Goal: Task Accomplishment & Management: Use online tool/utility

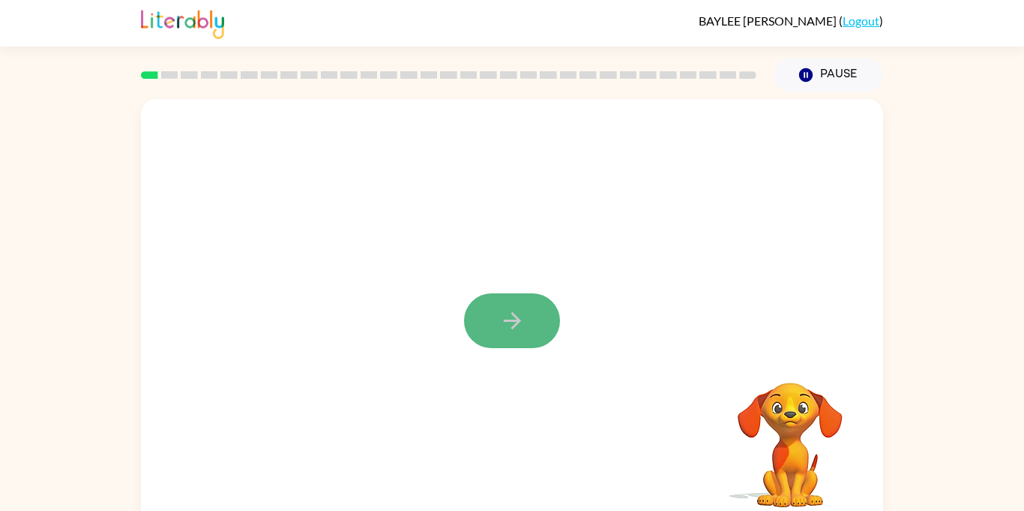
click at [525, 336] on button "button" at bounding box center [512, 320] width 96 height 55
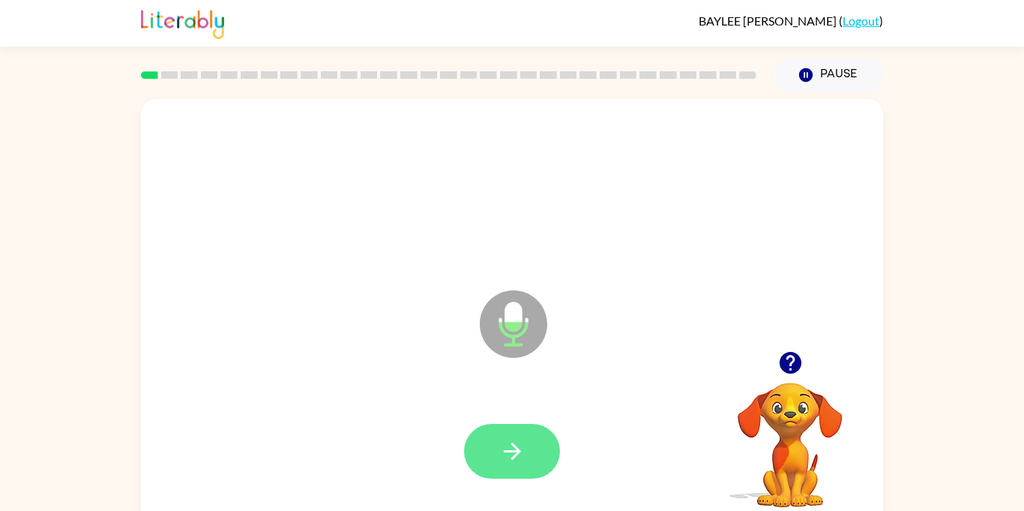
click at [484, 455] on button "button" at bounding box center [512, 451] width 96 height 55
click at [500, 463] on icon "button" at bounding box center [512, 451] width 26 height 26
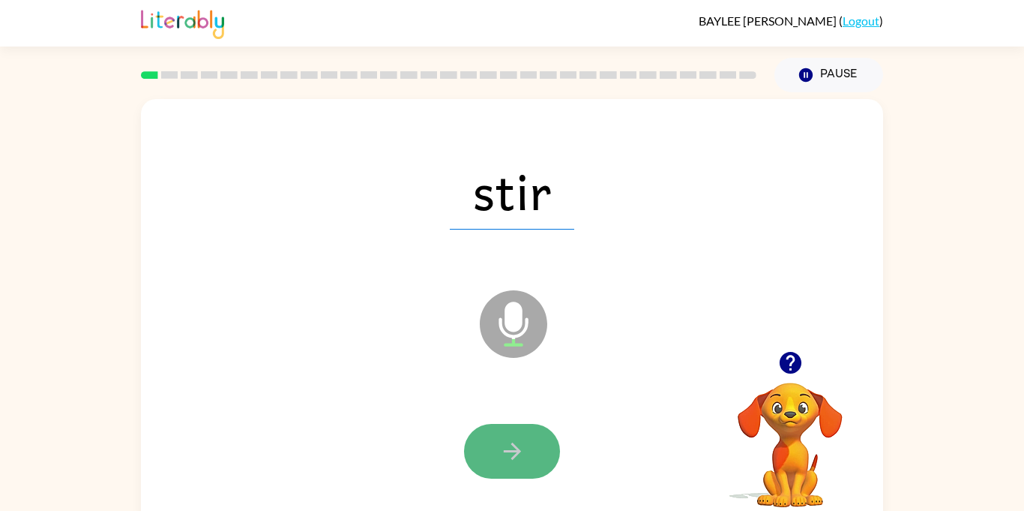
click at [504, 450] on icon "button" at bounding box center [511, 450] width 17 height 17
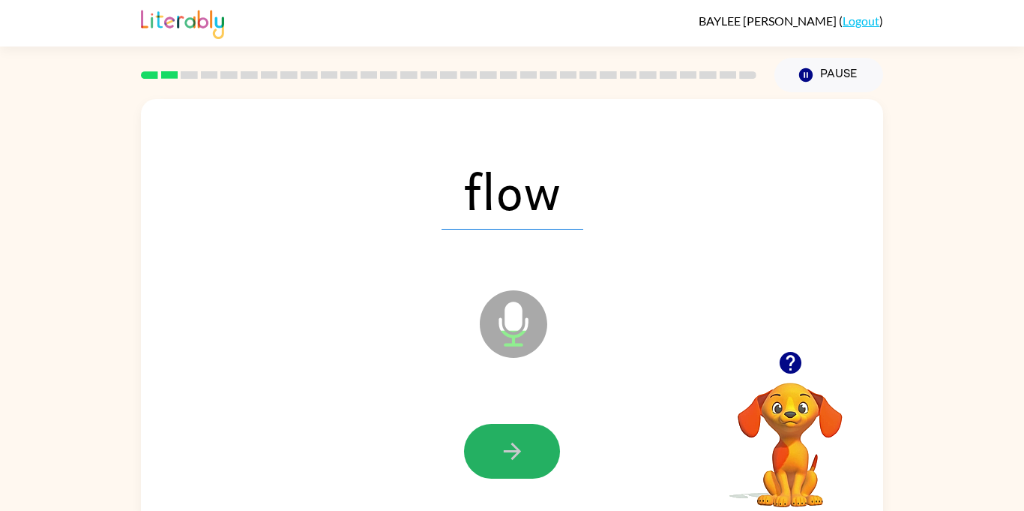
click at [501, 450] on icon "button" at bounding box center [512, 451] width 26 height 26
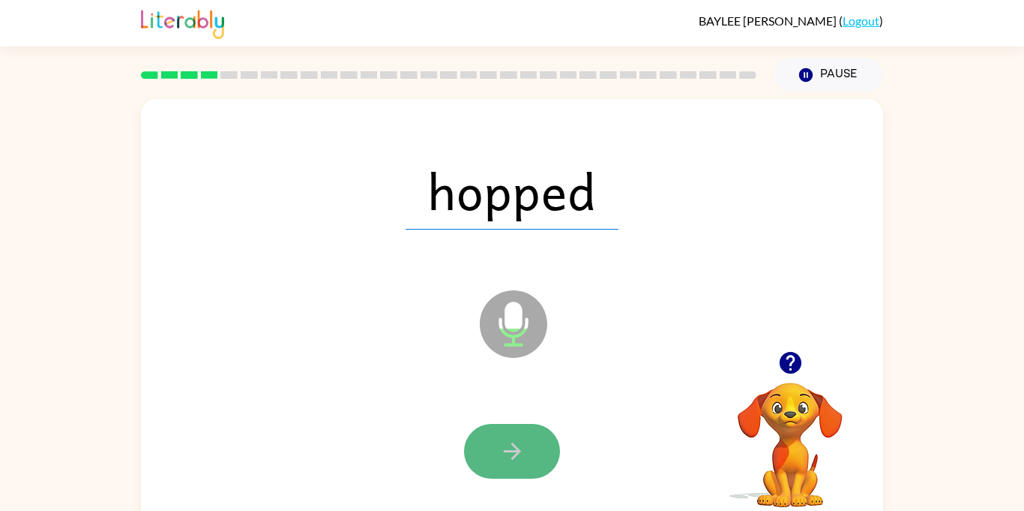
click at [506, 448] on icon "button" at bounding box center [512, 451] width 26 height 26
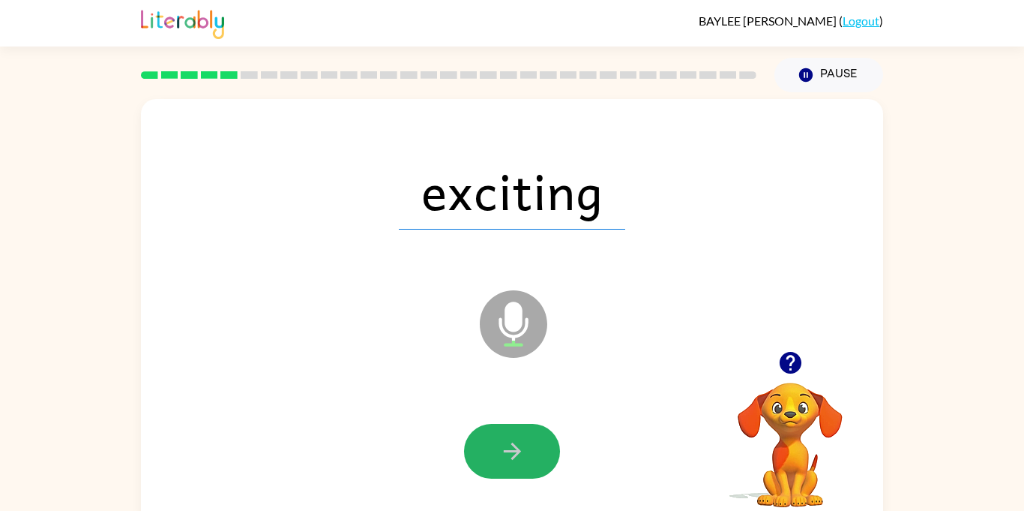
click at [506, 449] on icon "button" at bounding box center [512, 451] width 26 height 26
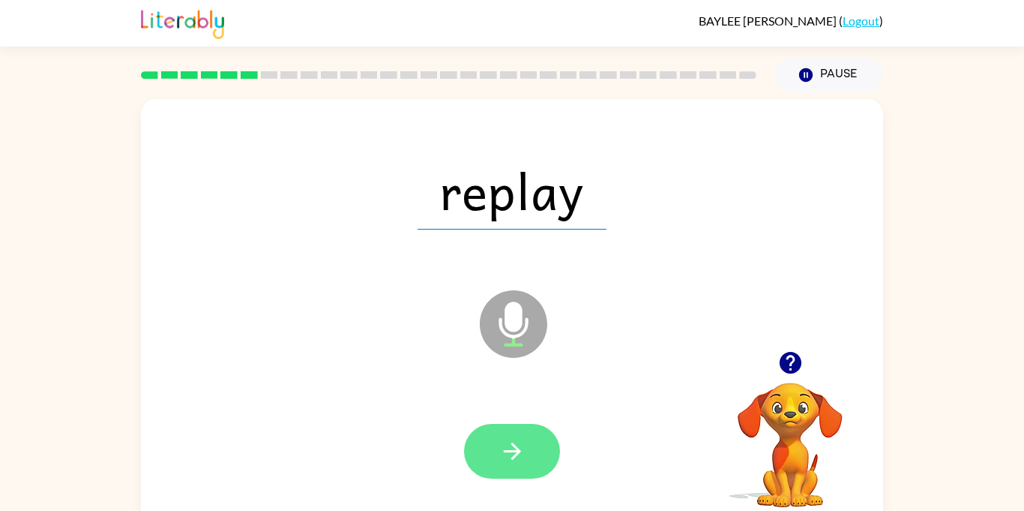
click at [507, 446] on icon "button" at bounding box center [512, 451] width 26 height 26
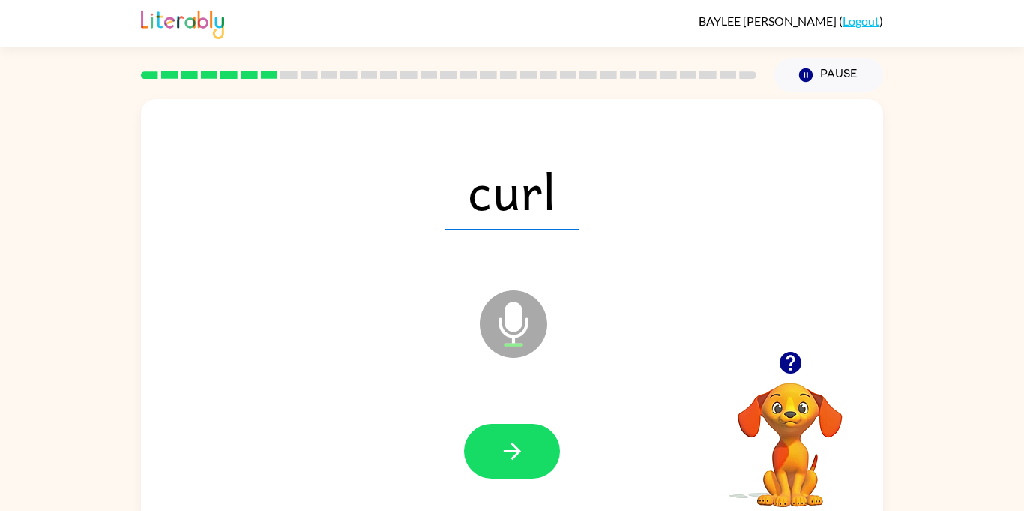
scroll to position [1, 0]
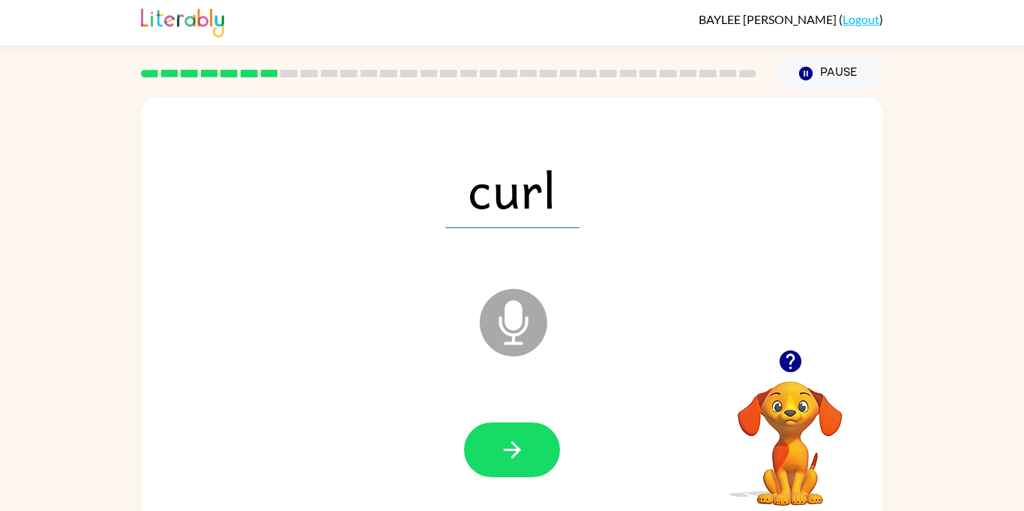
click at [407, 403] on div at bounding box center [512, 449] width 712 height 123
click at [510, 433] on button "button" at bounding box center [512, 449] width 96 height 55
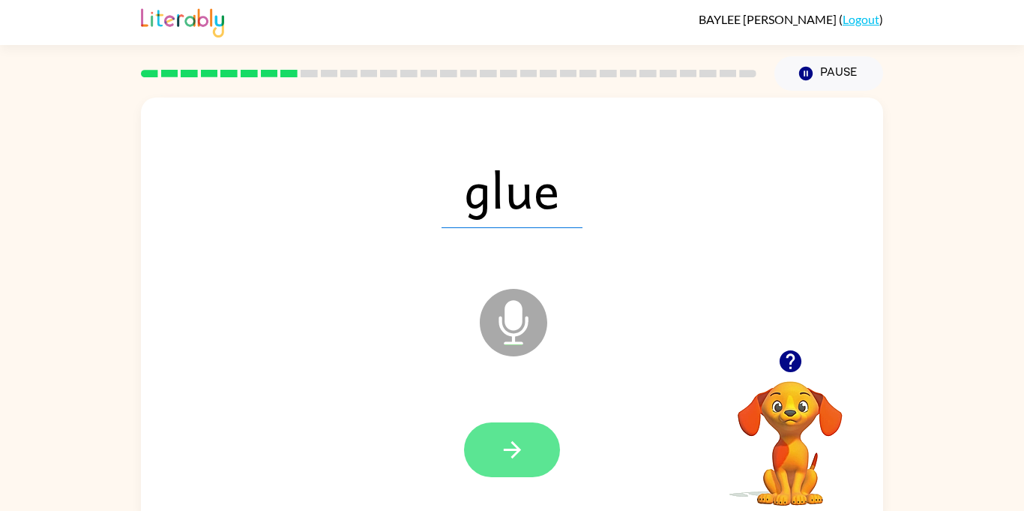
click at [508, 435] on button "button" at bounding box center [512, 449] width 96 height 55
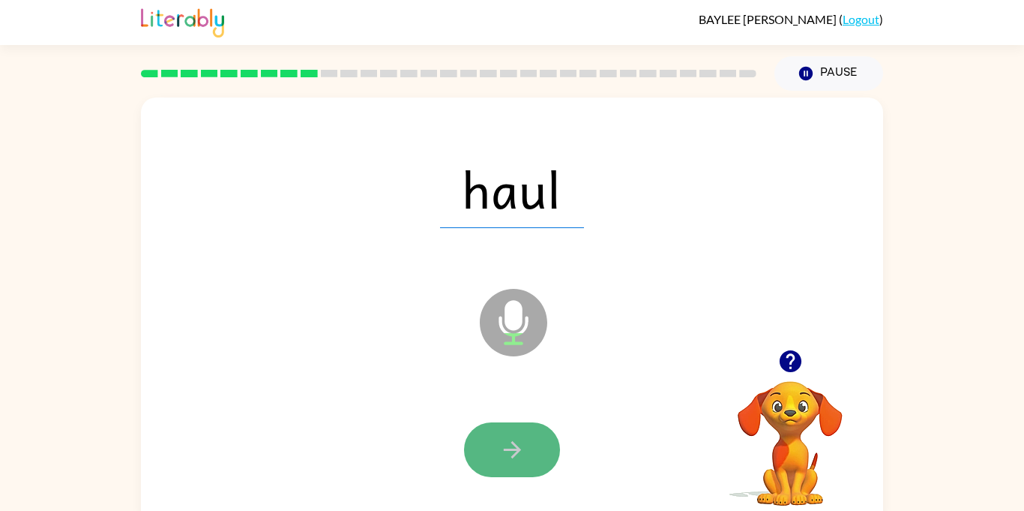
click at [509, 437] on icon "button" at bounding box center [512, 449] width 26 height 26
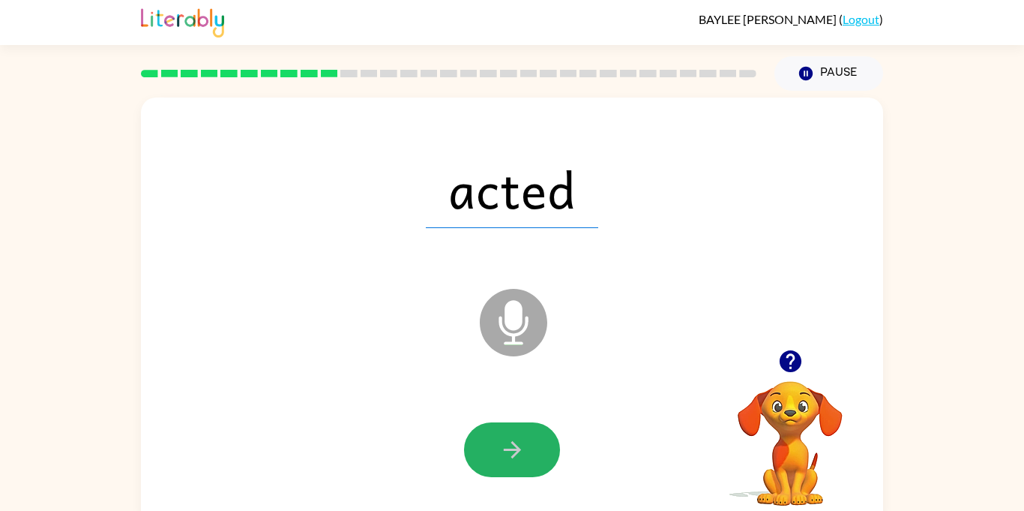
click at [508, 434] on button "button" at bounding box center [512, 449] width 96 height 55
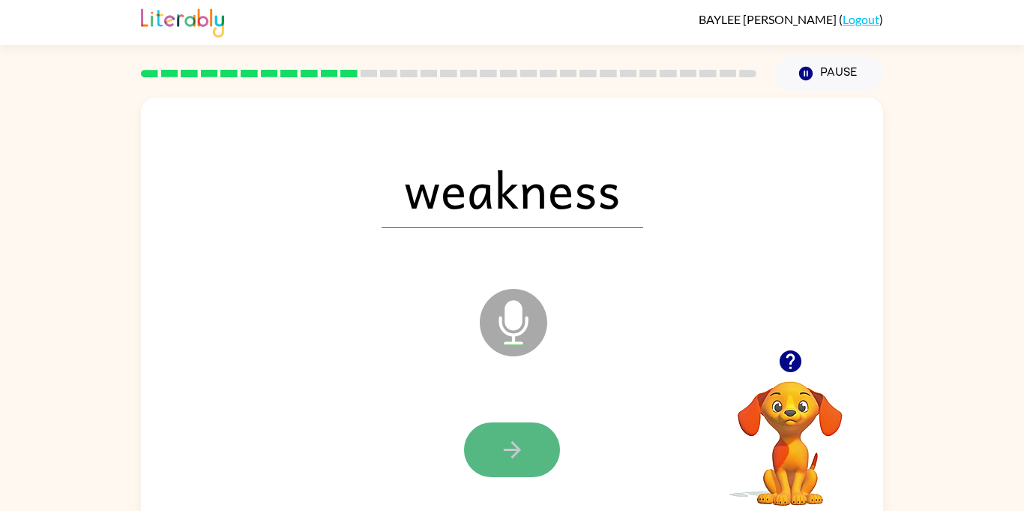
click at [532, 445] on button "button" at bounding box center [512, 449] width 96 height 55
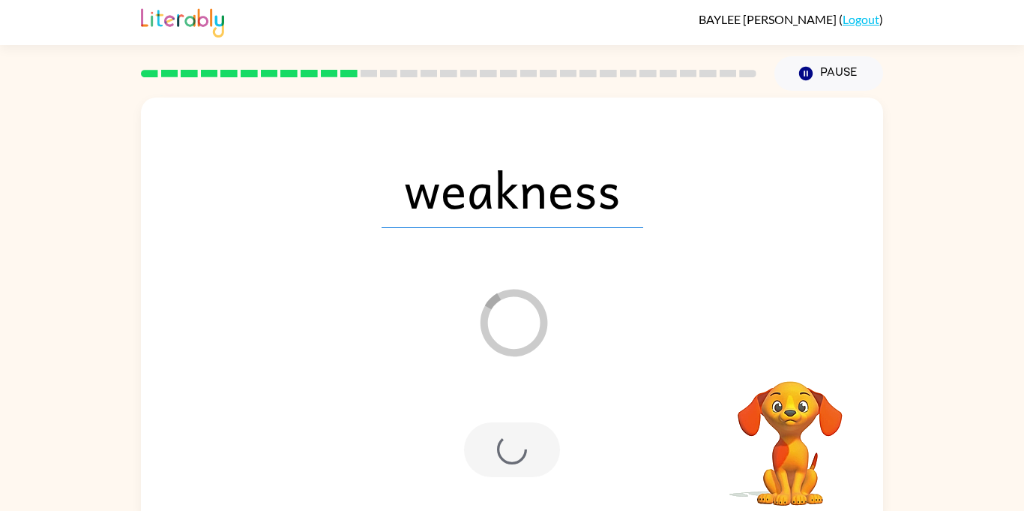
click at [671, 396] on div at bounding box center [512, 449] width 712 height 123
click at [831, 79] on button "Pause Pause" at bounding box center [829, 73] width 109 height 34
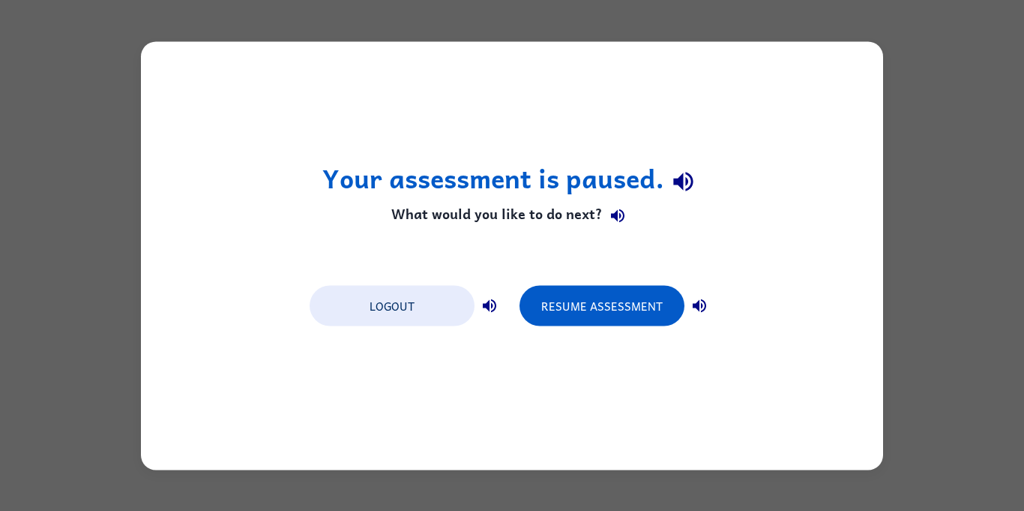
scroll to position [0, 0]
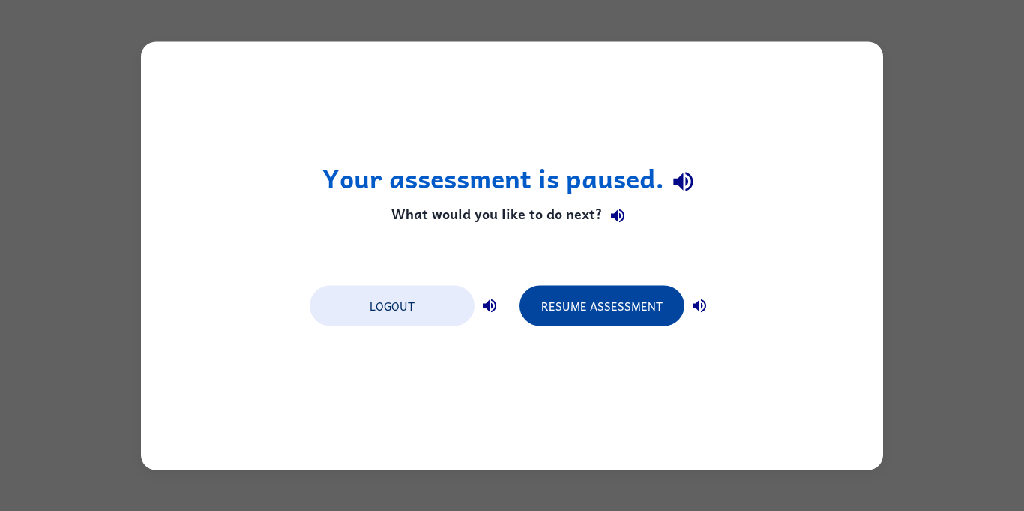
click at [661, 292] on button "Resume Assessment" at bounding box center [602, 305] width 165 height 40
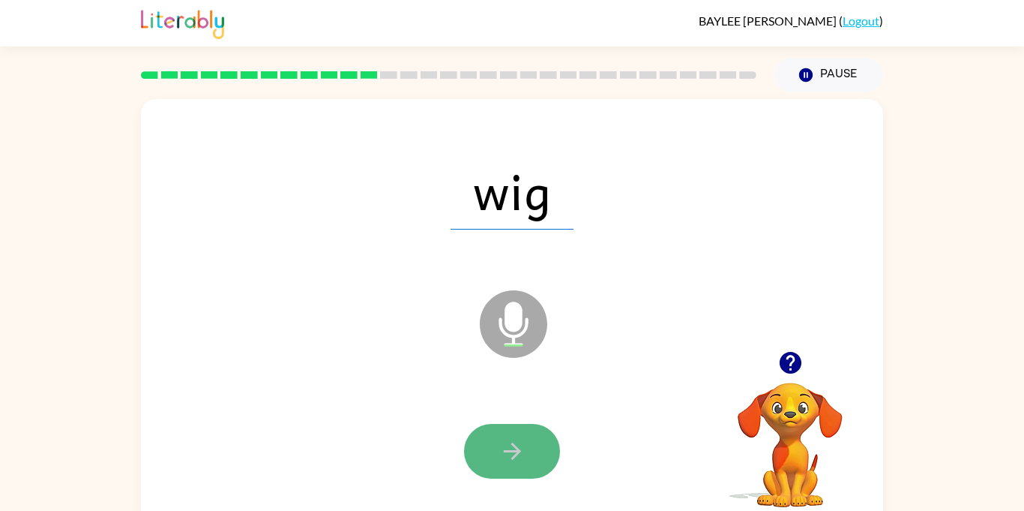
click at [518, 439] on icon "button" at bounding box center [512, 451] width 26 height 26
click at [518, 436] on button "button" at bounding box center [512, 451] width 96 height 55
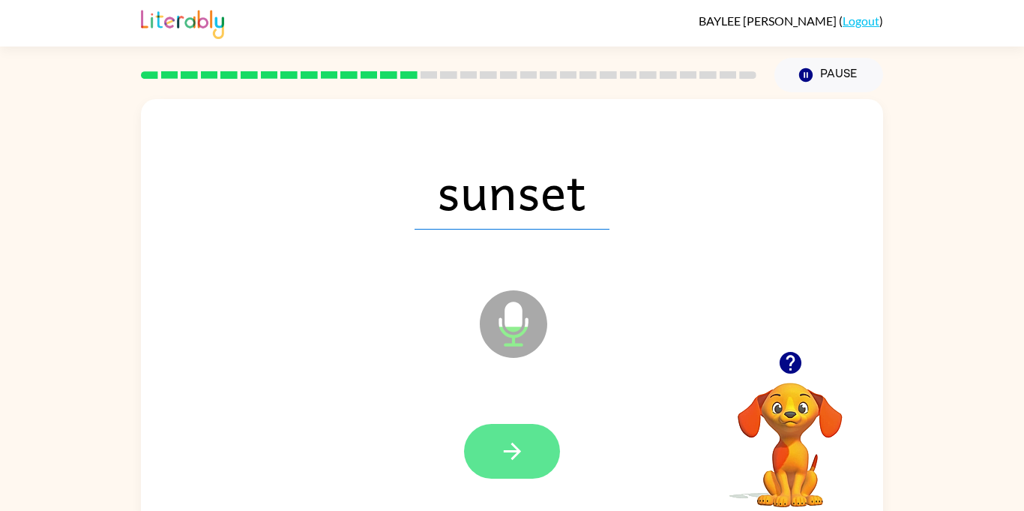
click at [518, 438] on icon "button" at bounding box center [512, 451] width 26 height 26
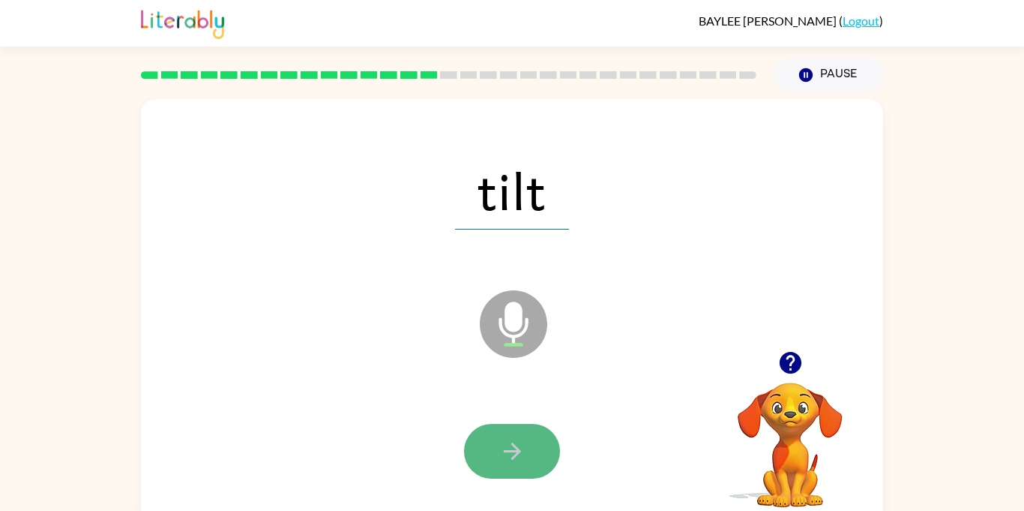
click at [517, 440] on icon "button" at bounding box center [512, 451] width 26 height 26
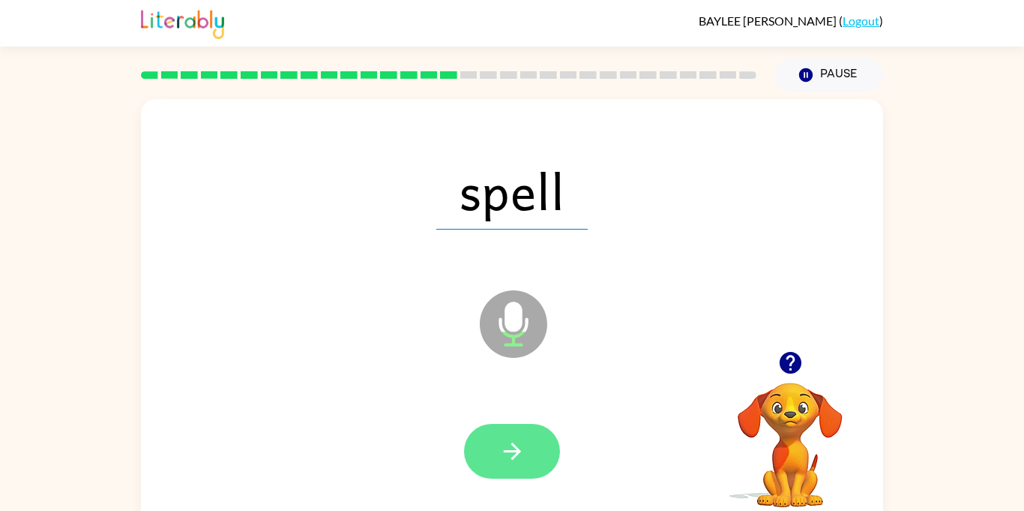
click at [517, 438] on icon "button" at bounding box center [512, 451] width 26 height 26
click at [520, 430] on button "button" at bounding box center [512, 451] width 96 height 55
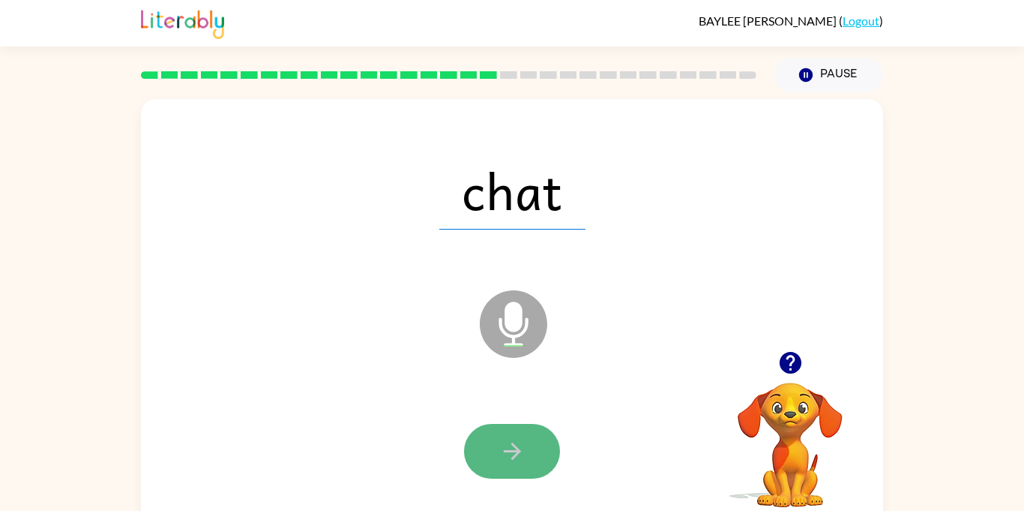
click at [520, 433] on button "button" at bounding box center [512, 451] width 96 height 55
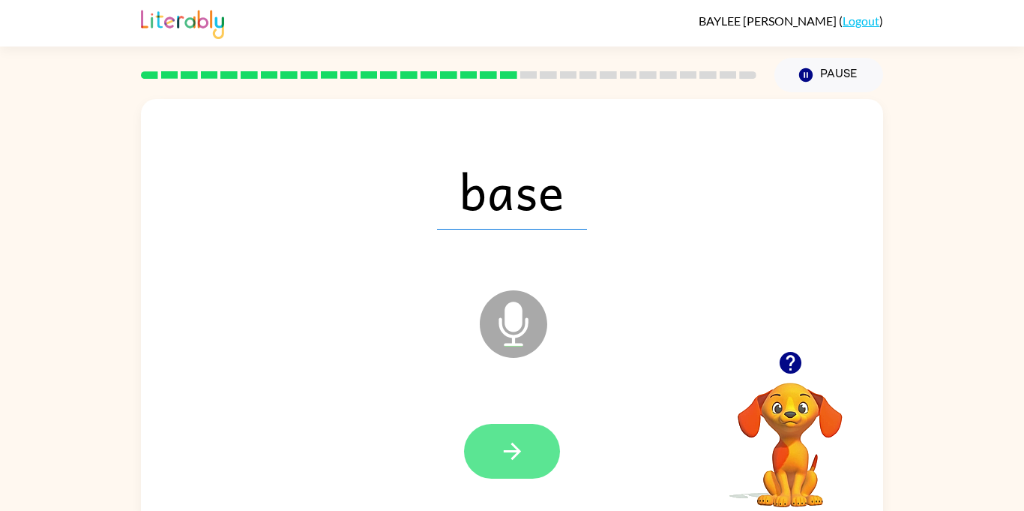
click at [522, 431] on button "button" at bounding box center [512, 451] width 96 height 55
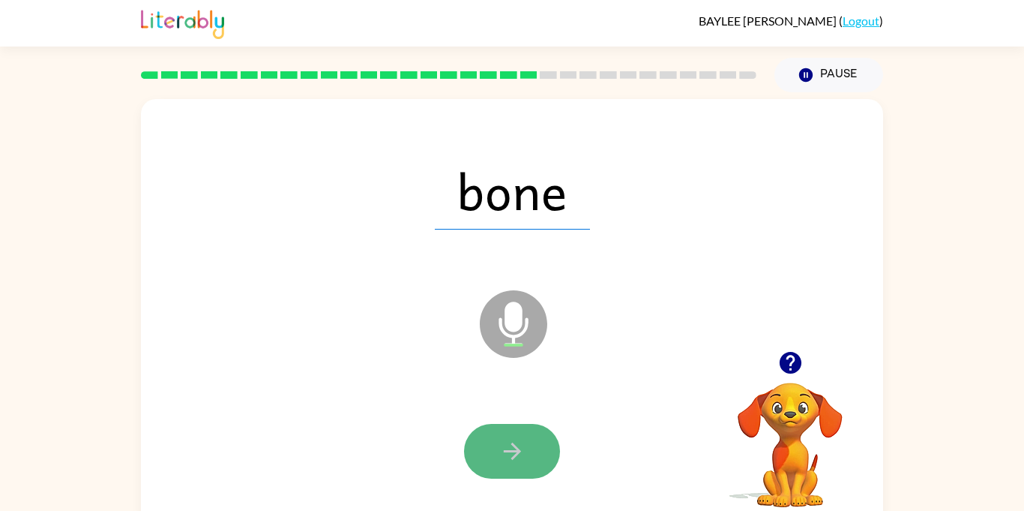
click at [523, 433] on button "button" at bounding box center [512, 451] width 96 height 55
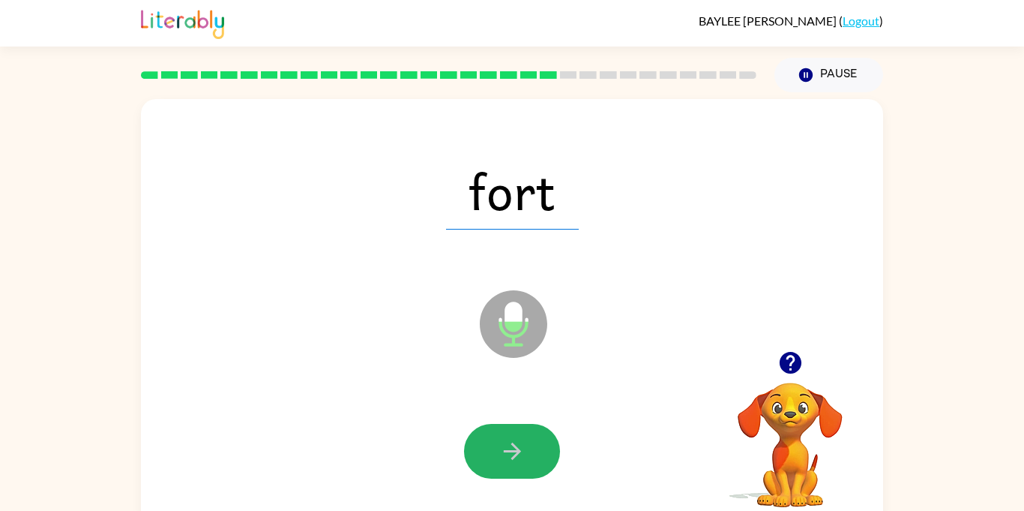
click at [523, 433] on button "button" at bounding box center [512, 451] width 96 height 55
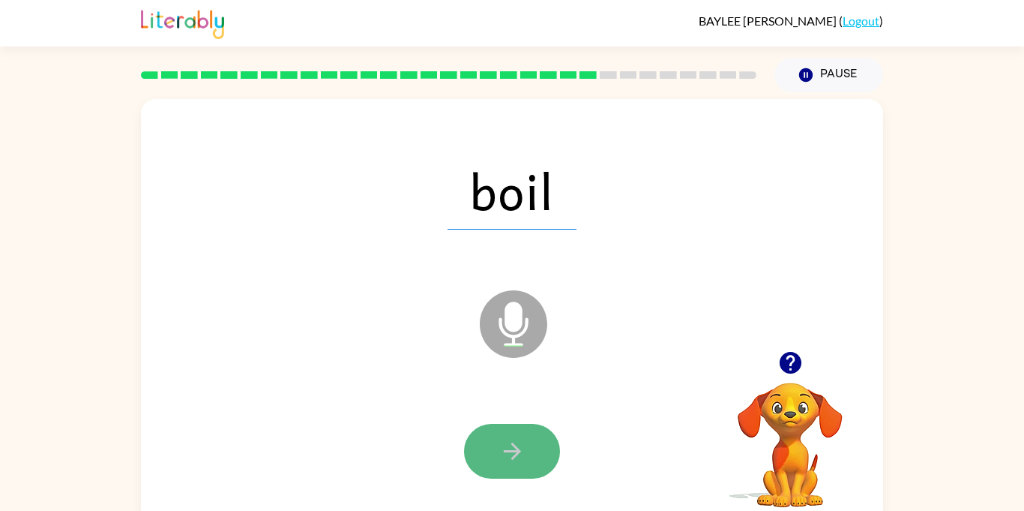
click at [522, 438] on icon "button" at bounding box center [512, 451] width 26 height 26
click at [521, 445] on icon "button" at bounding box center [512, 451] width 26 height 26
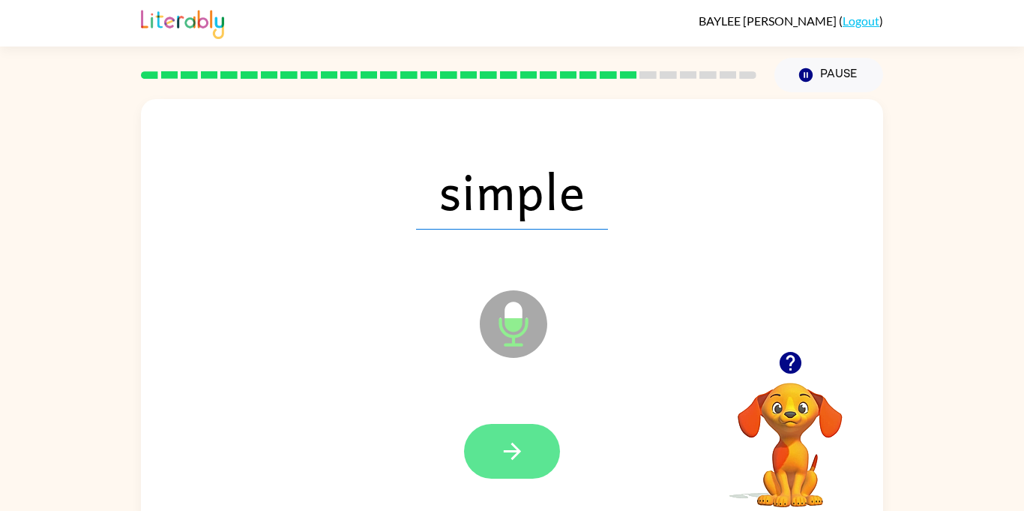
click at [523, 443] on icon "button" at bounding box center [512, 451] width 26 height 26
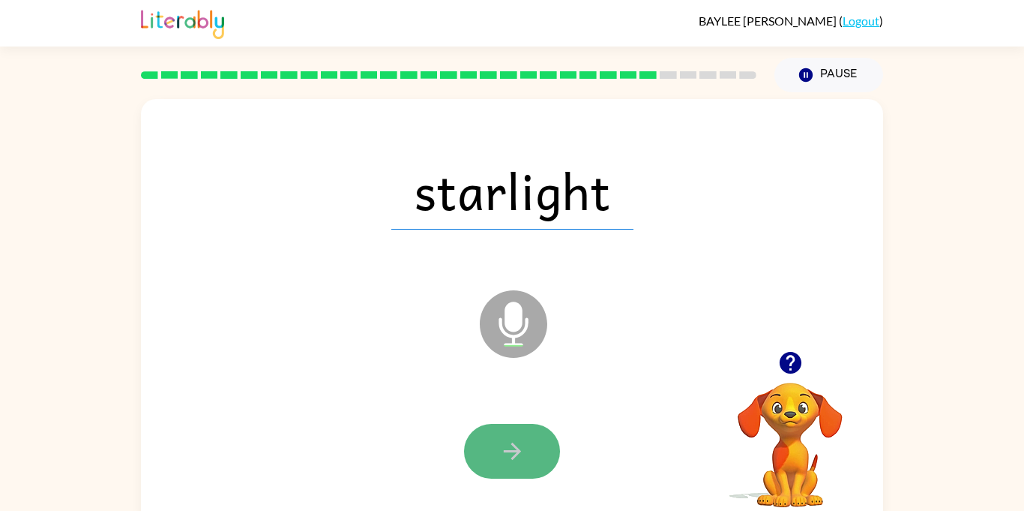
click at [523, 440] on icon "button" at bounding box center [512, 451] width 26 height 26
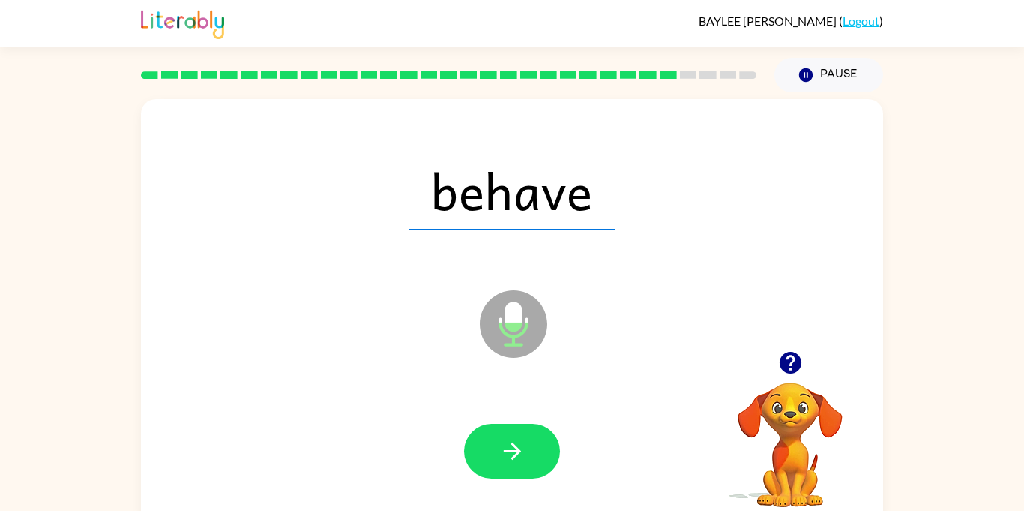
click at [523, 438] on icon "button" at bounding box center [512, 451] width 26 height 26
click at [523, 437] on div at bounding box center [512, 451] width 96 height 55
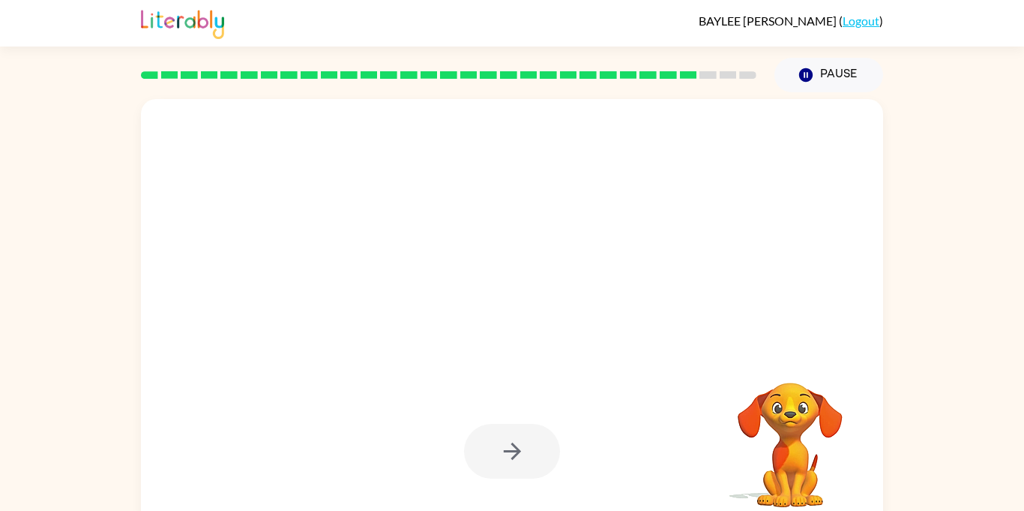
click at [523, 437] on div at bounding box center [512, 451] width 96 height 55
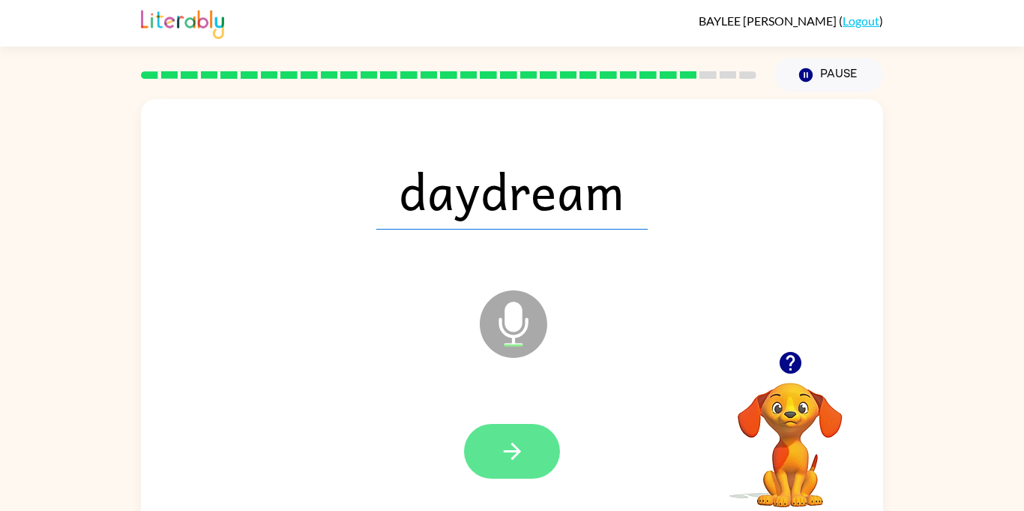
click at [523, 438] on icon "button" at bounding box center [512, 451] width 26 height 26
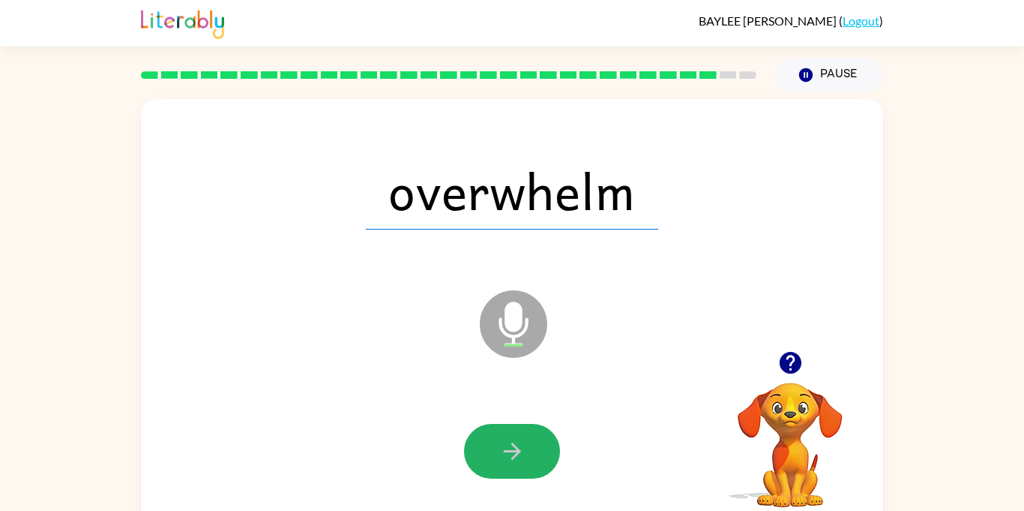
click at [523, 438] on icon "button" at bounding box center [512, 451] width 26 height 26
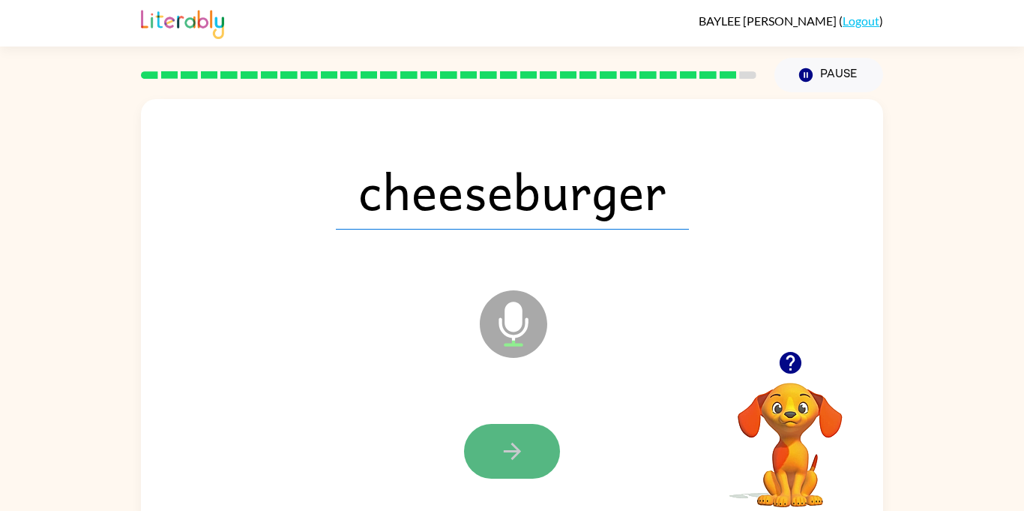
click at [524, 439] on icon "button" at bounding box center [512, 451] width 26 height 26
click at [504, 466] on button "button" at bounding box center [512, 451] width 96 height 55
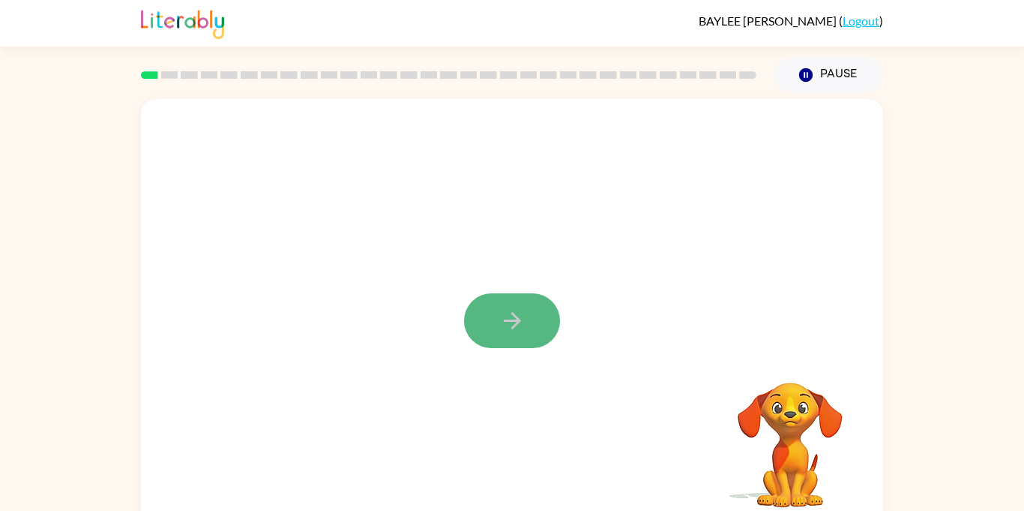
click at [532, 304] on button "button" at bounding box center [512, 320] width 96 height 55
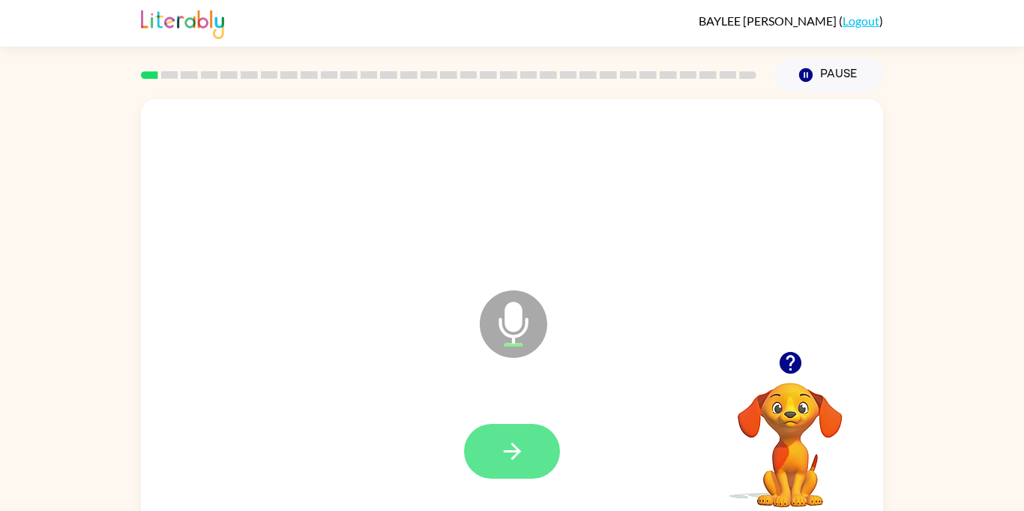
click at [510, 468] on button "button" at bounding box center [512, 451] width 96 height 55
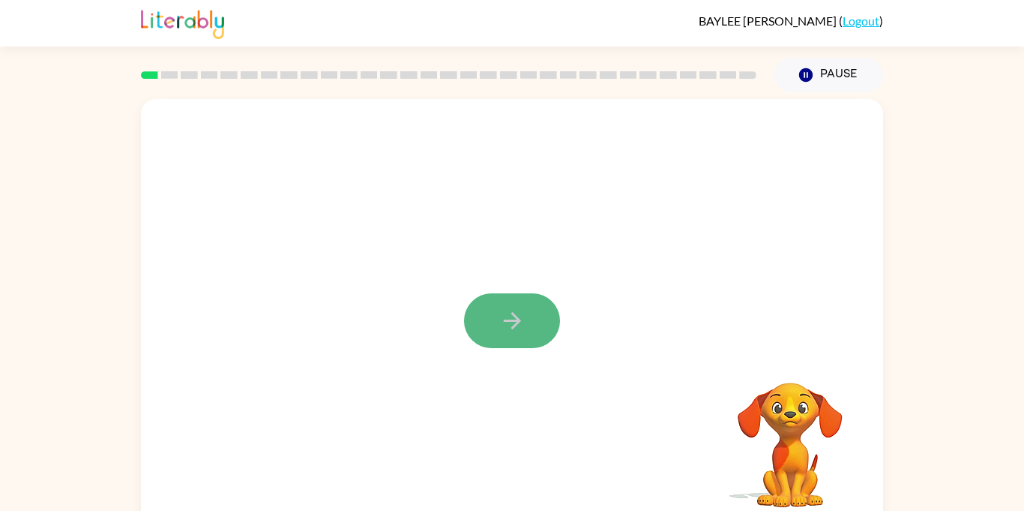
click at [499, 307] on icon "button" at bounding box center [512, 320] width 26 height 26
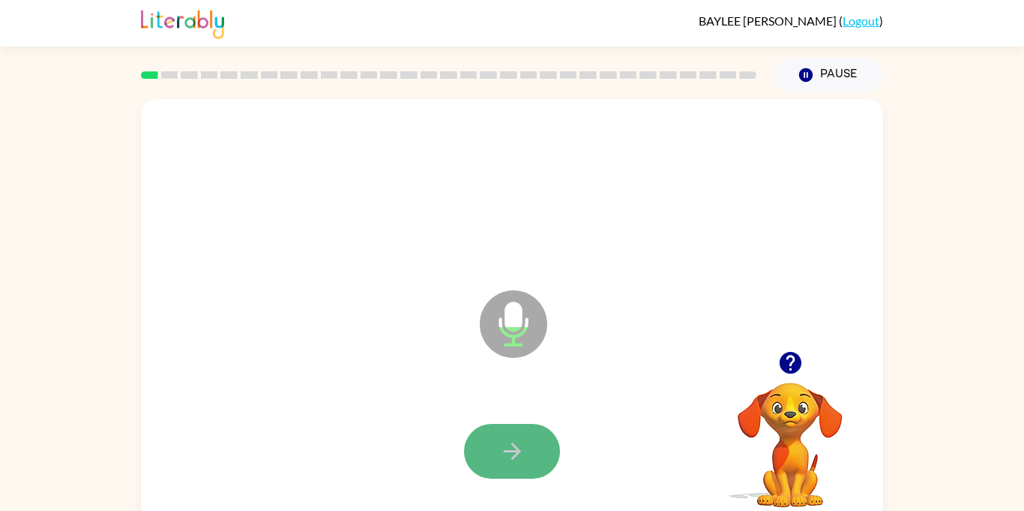
click at [529, 459] on button "button" at bounding box center [512, 451] width 96 height 55
click at [529, 458] on button "button" at bounding box center [512, 451] width 96 height 55
click at [517, 452] on icon "button" at bounding box center [511, 450] width 17 height 17
click at [513, 454] on icon "button" at bounding box center [512, 451] width 26 height 26
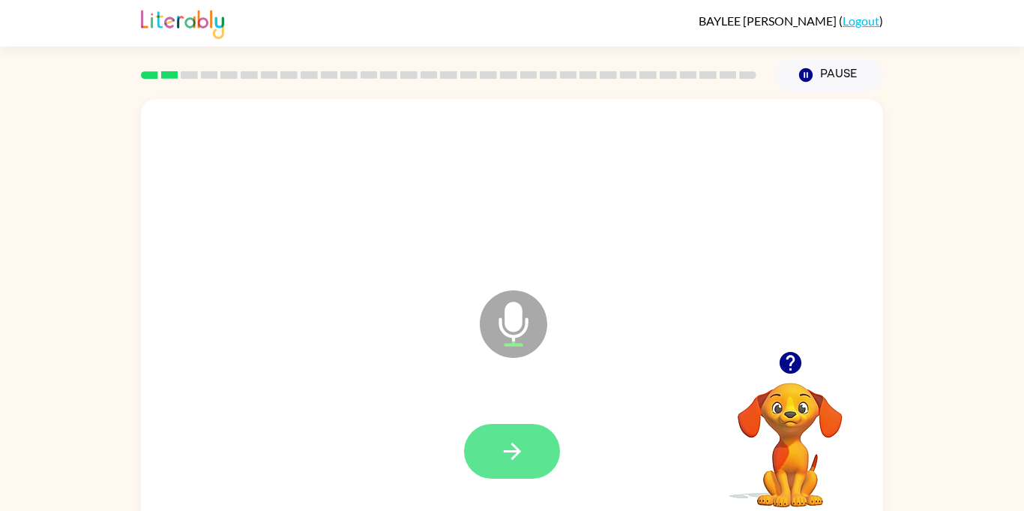
click at [522, 452] on icon "button" at bounding box center [512, 451] width 26 height 26
click at [505, 445] on icon "button" at bounding box center [512, 451] width 26 height 26
click at [502, 442] on icon "button" at bounding box center [512, 451] width 26 height 26
click at [508, 447] on icon "button" at bounding box center [512, 451] width 26 height 26
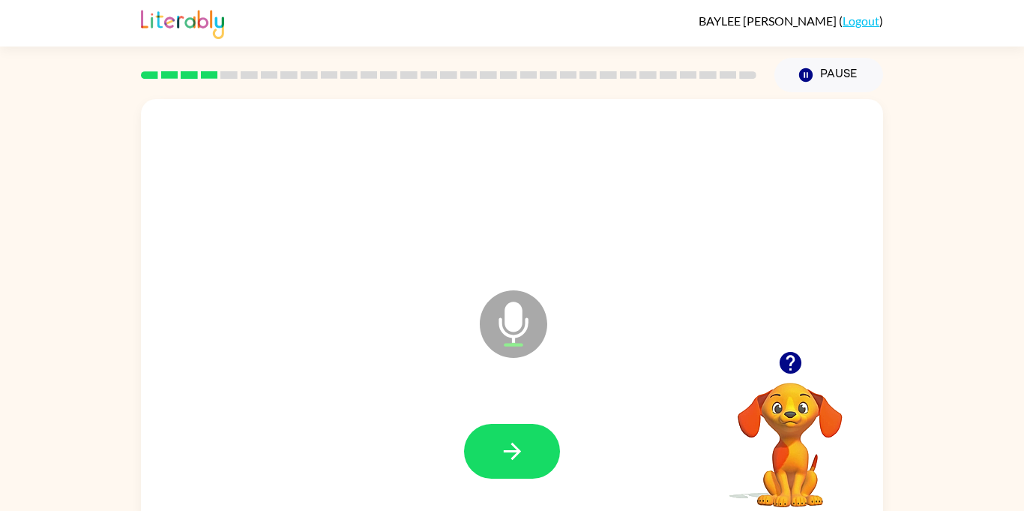
click at [508, 447] on icon "button" at bounding box center [512, 451] width 26 height 26
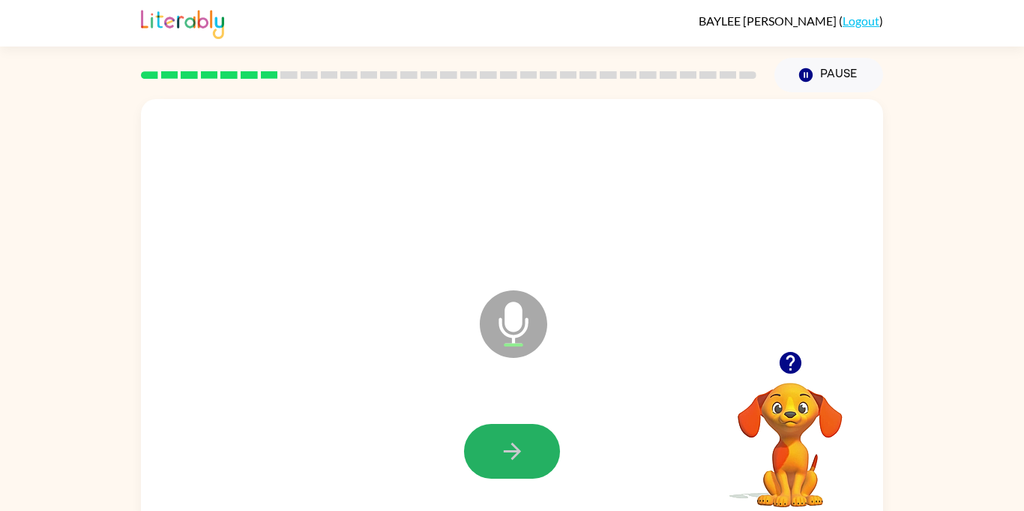
click at [510, 447] on icon "button" at bounding box center [512, 451] width 26 height 26
click at [511, 446] on icon "button" at bounding box center [512, 451] width 26 height 26
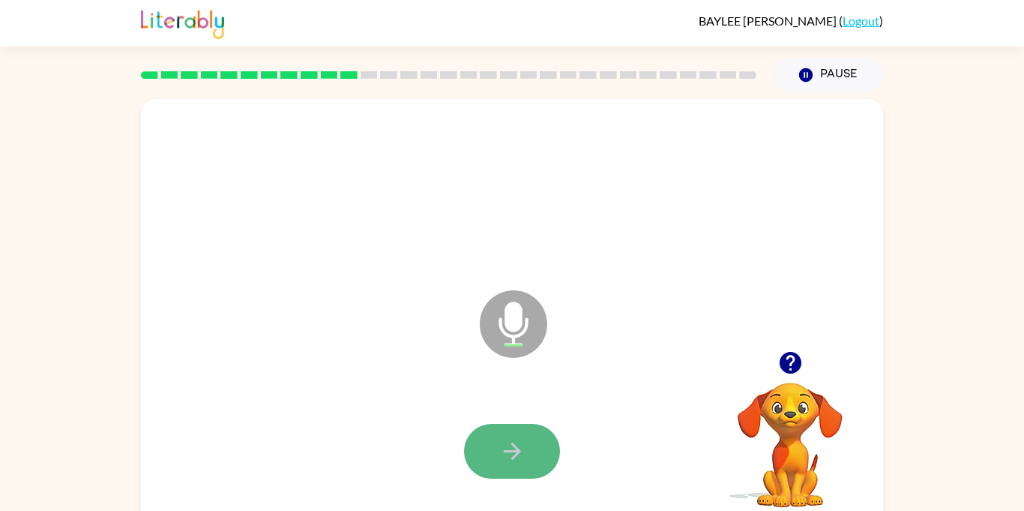
click at [514, 448] on icon "button" at bounding box center [512, 451] width 26 height 26
click at [514, 451] on icon "button" at bounding box center [511, 450] width 17 height 17
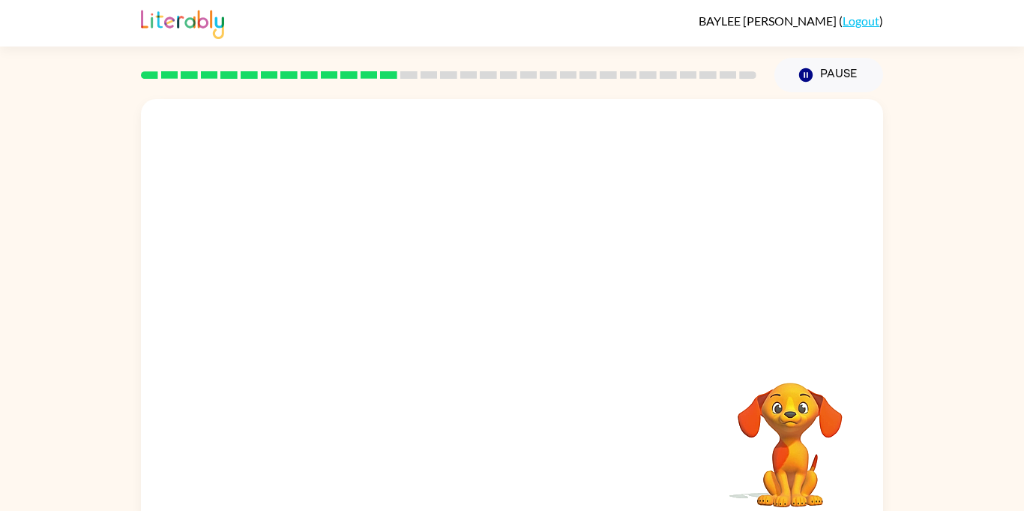
click at [514, 451] on div "Your browser must support playing .mp4 files to use Literably. Please try using…" at bounding box center [512, 313] width 742 height 428
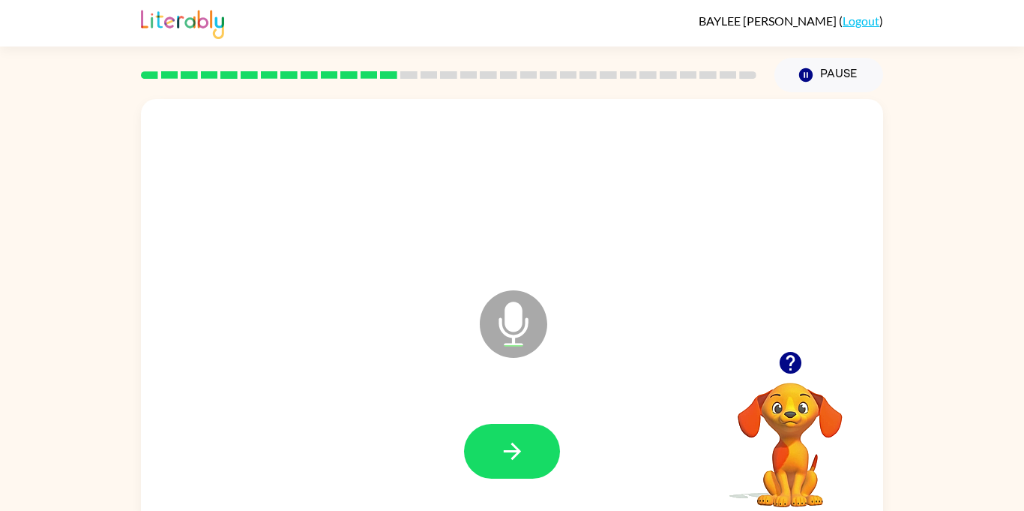
click at [514, 451] on icon "button" at bounding box center [511, 450] width 17 height 17
click at [510, 476] on button "button" at bounding box center [512, 451] width 96 height 55
click at [508, 456] on icon "button" at bounding box center [512, 451] width 26 height 26
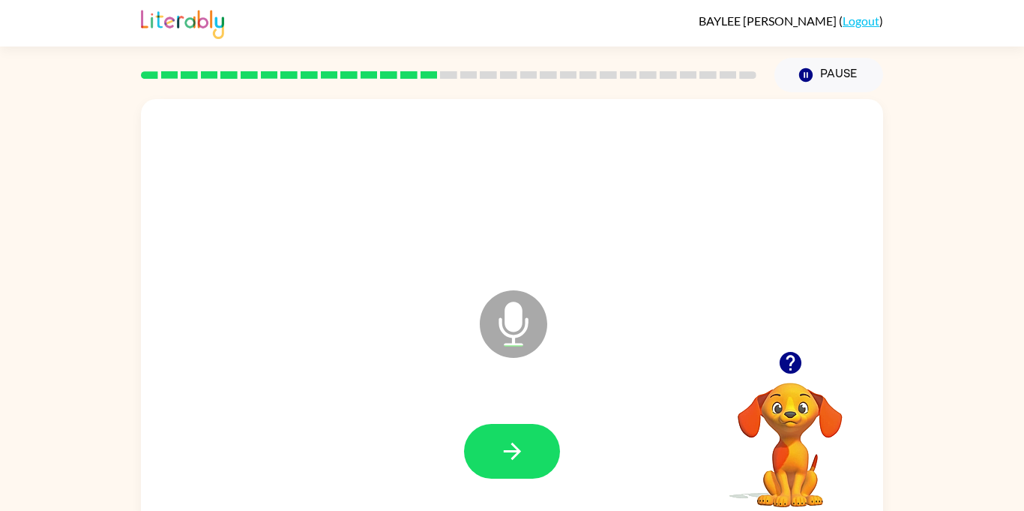
click at [508, 456] on icon "button" at bounding box center [512, 451] width 26 height 26
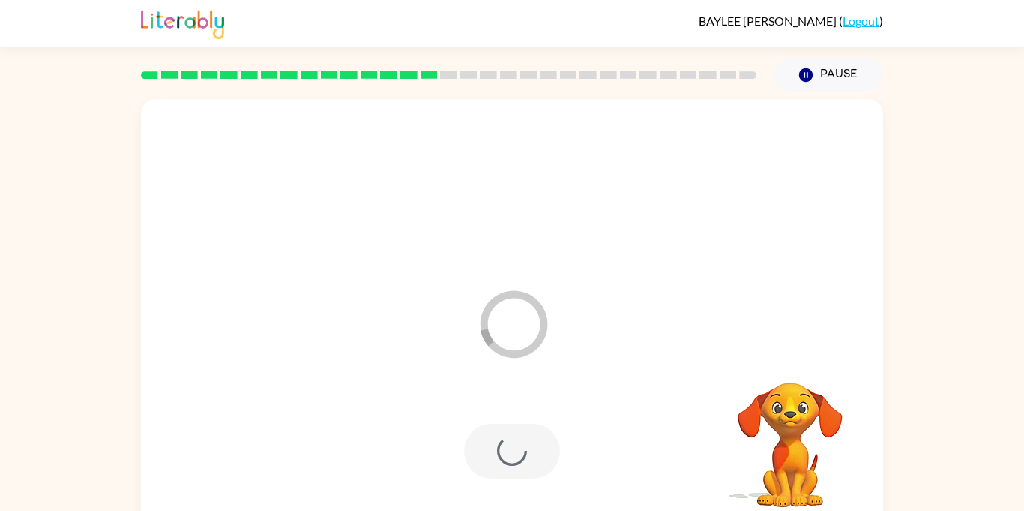
click at [508, 456] on div at bounding box center [512, 451] width 96 height 55
click at [508, 456] on div at bounding box center [512, 451] width 712 height 123
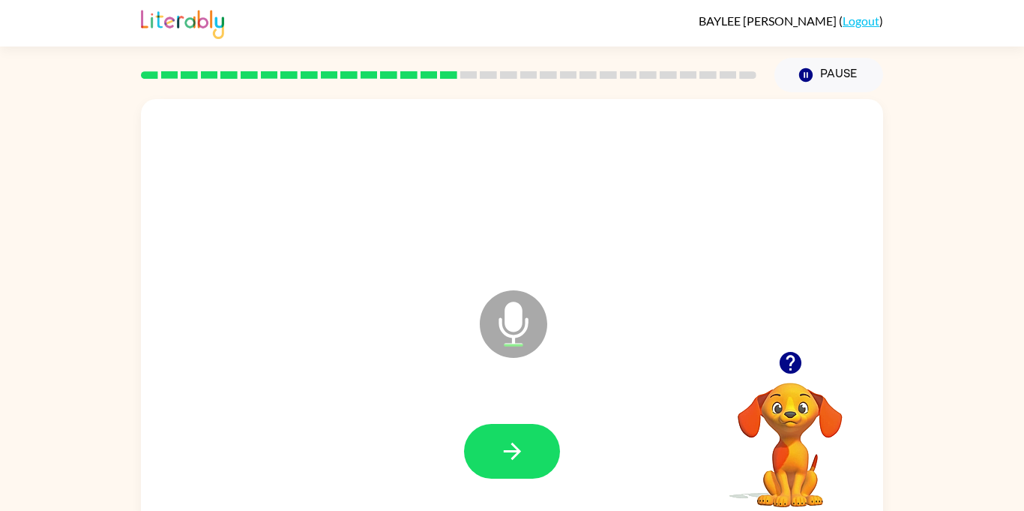
click at [508, 456] on icon "button" at bounding box center [512, 451] width 26 height 26
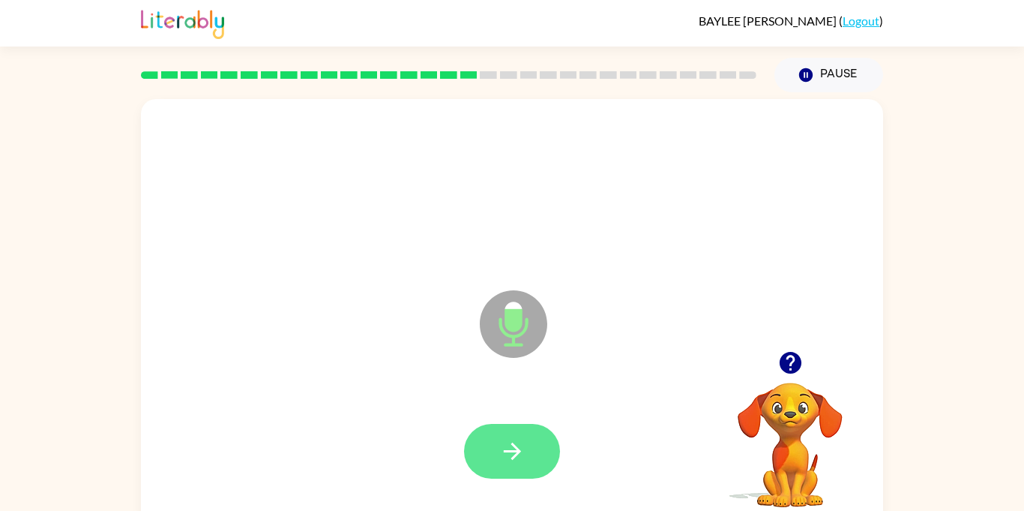
click at [501, 457] on icon "button" at bounding box center [512, 451] width 26 height 26
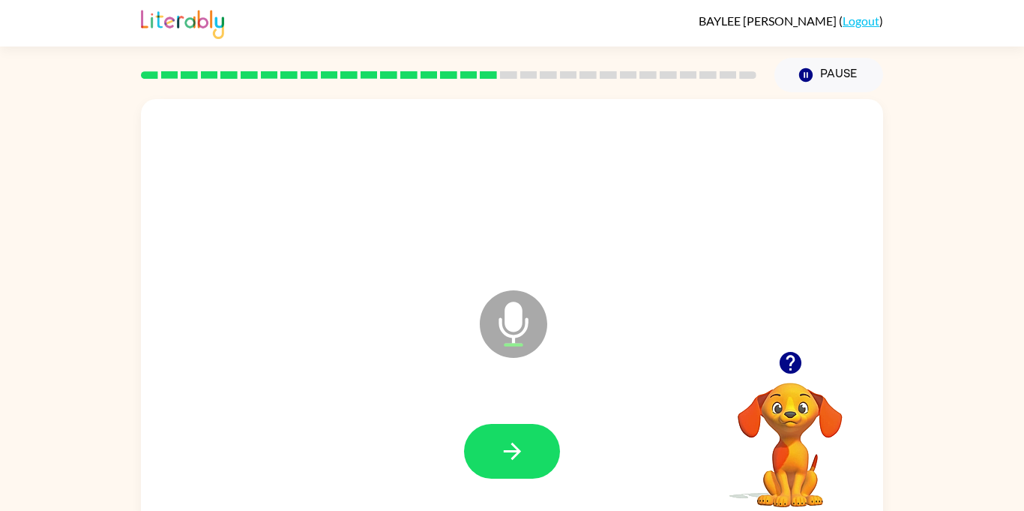
click at [501, 457] on icon "button" at bounding box center [512, 451] width 26 height 26
click at [502, 456] on icon "button" at bounding box center [512, 451] width 26 height 26
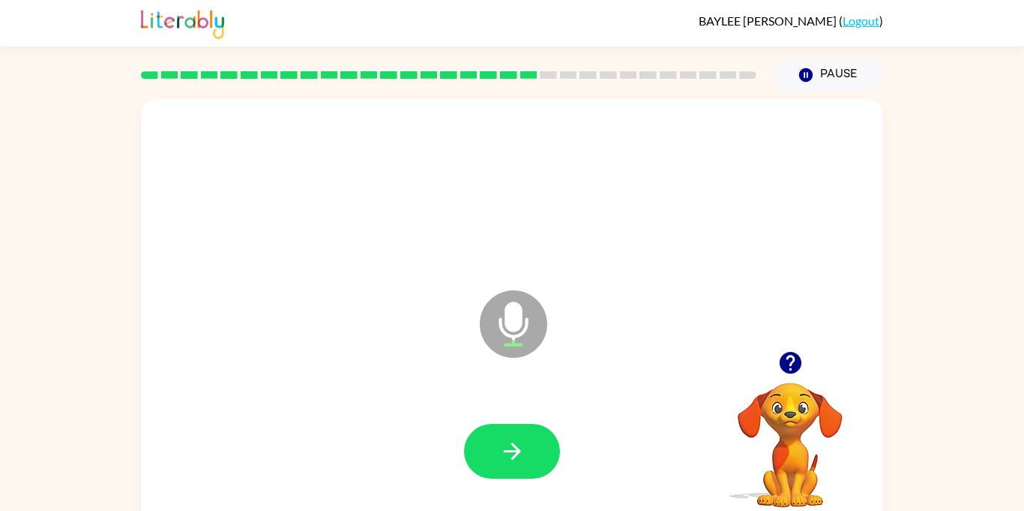
click at [502, 456] on icon "button" at bounding box center [512, 451] width 26 height 26
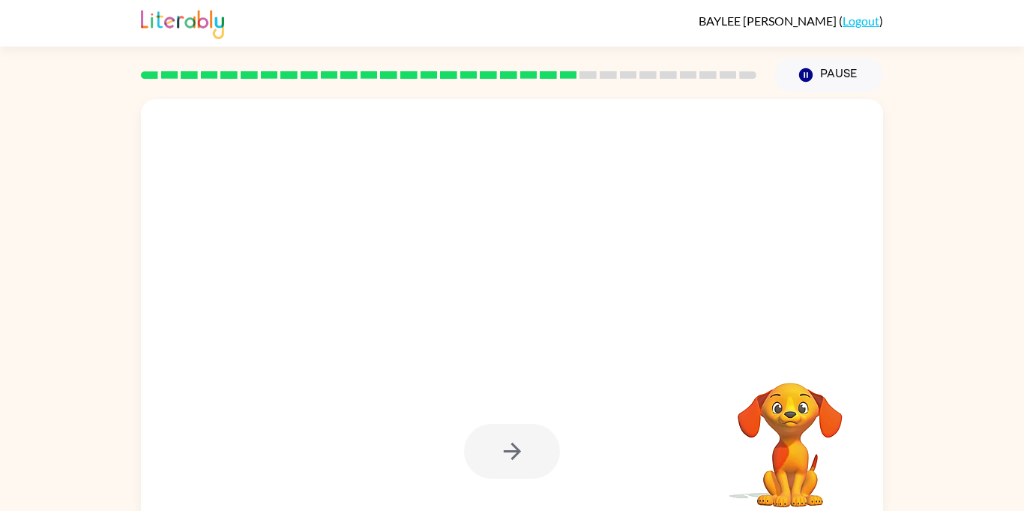
click at [502, 456] on div at bounding box center [512, 451] width 96 height 55
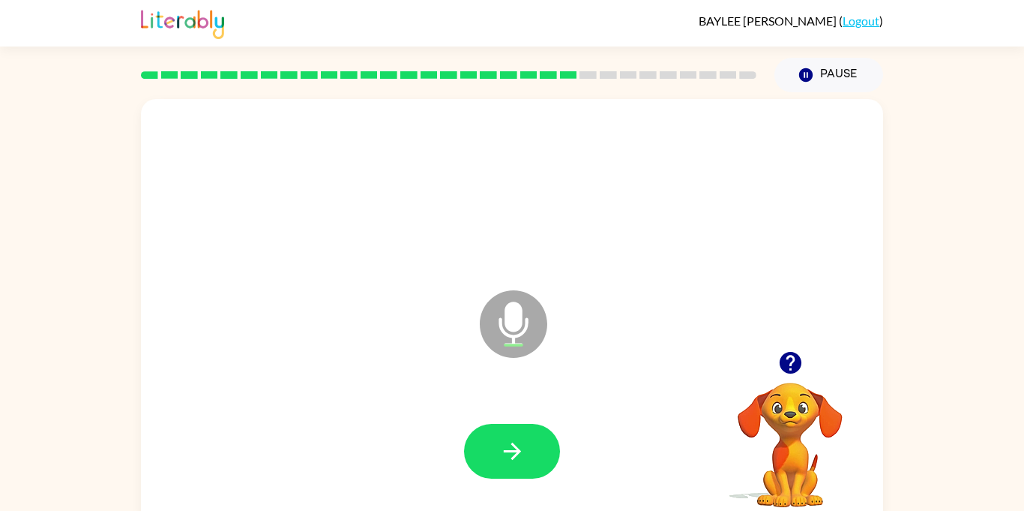
click at [502, 456] on icon "button" at bounding box center [512, 451] width 26 height 26
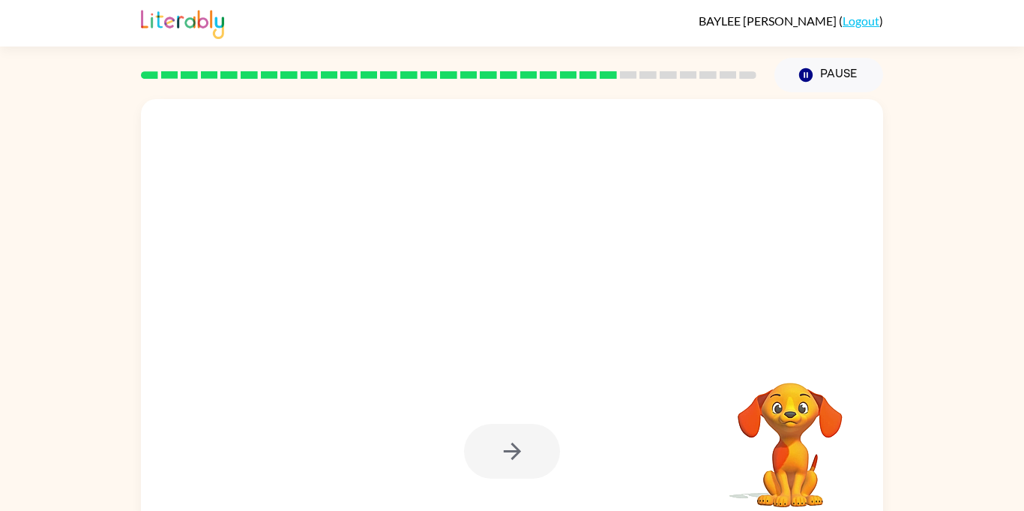
click at [502, 456] on div at bounding box center [512, 451] width 96 height 55
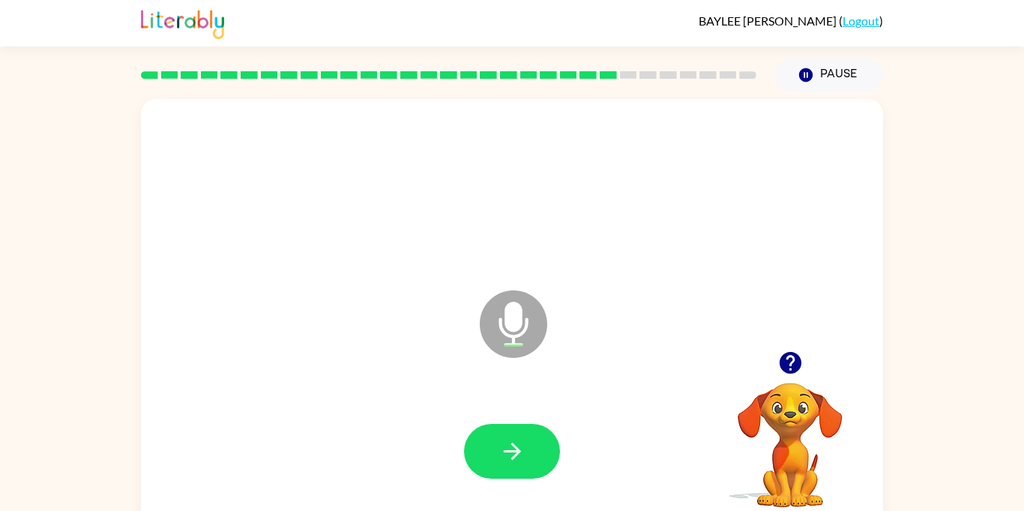
click at [502, 456] on icon "button" at bounding box center [512, 451] width 26 height 26
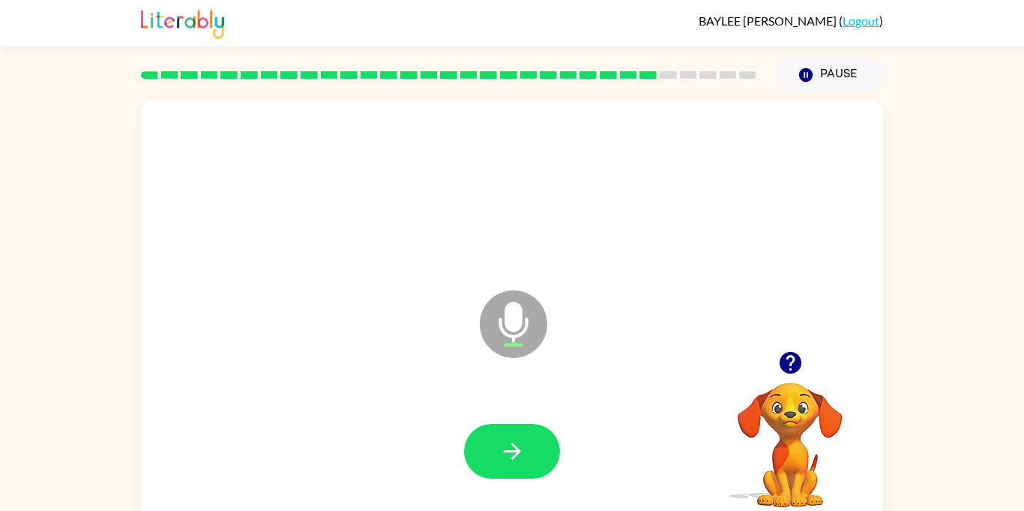
click at [502, 456] on icon "button" at bounding box center [512, 451] width 26 height 26
click at [504, 454] on icon "button" at bounding box center [512, 451] width 26 height 26
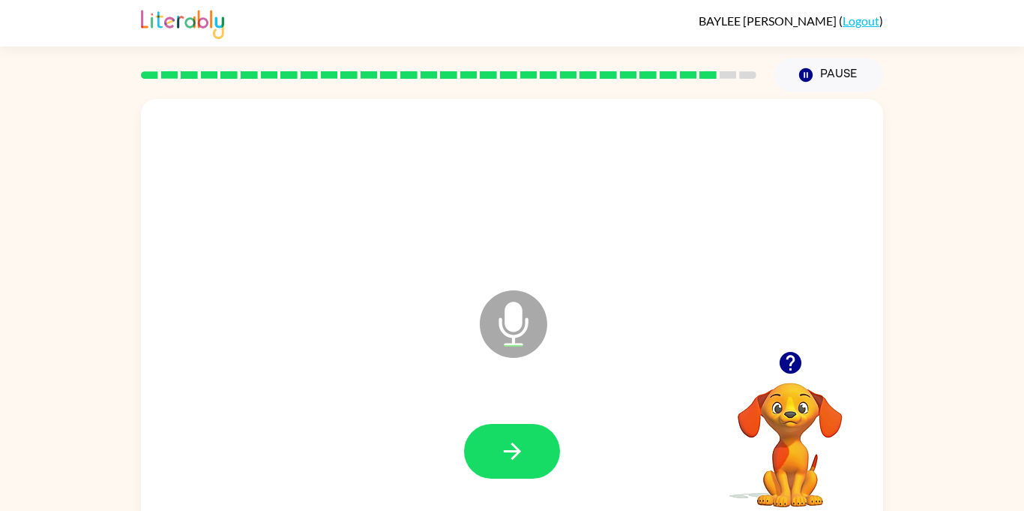
click at [504, 454] on icon "button" at bounding box center [512, 451] width 26 height 26
